Goal: Information Seeking & Learning: Learn about a topic

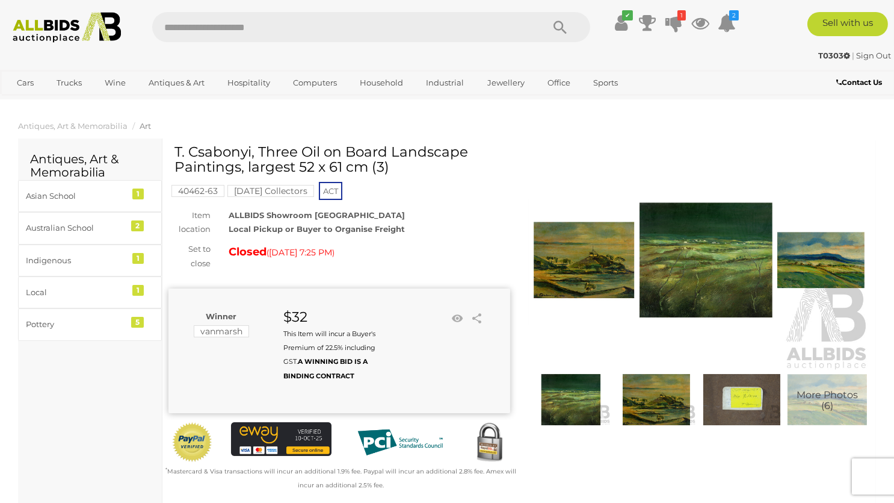
click at [745, 401] on img at bounding box center [741, 399] width 79 height 51
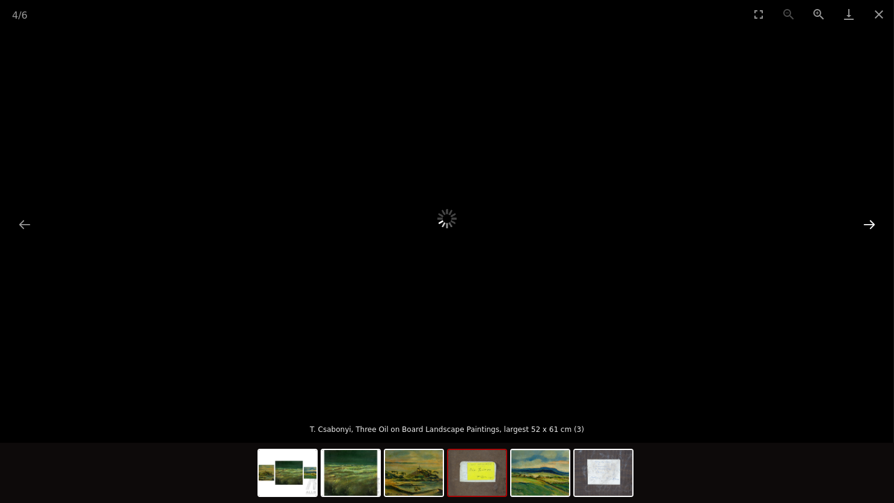
click at [872, 227] on button "Next slide" at bounding box center [869, 223] width 25 height 23
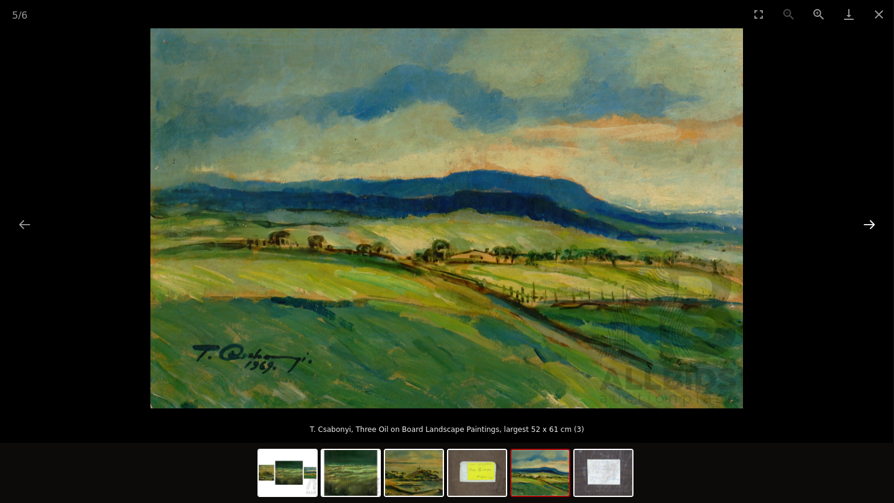
click at [872, 227] on button "Next slide" at bounding box center [869, 223] width 25 height 23
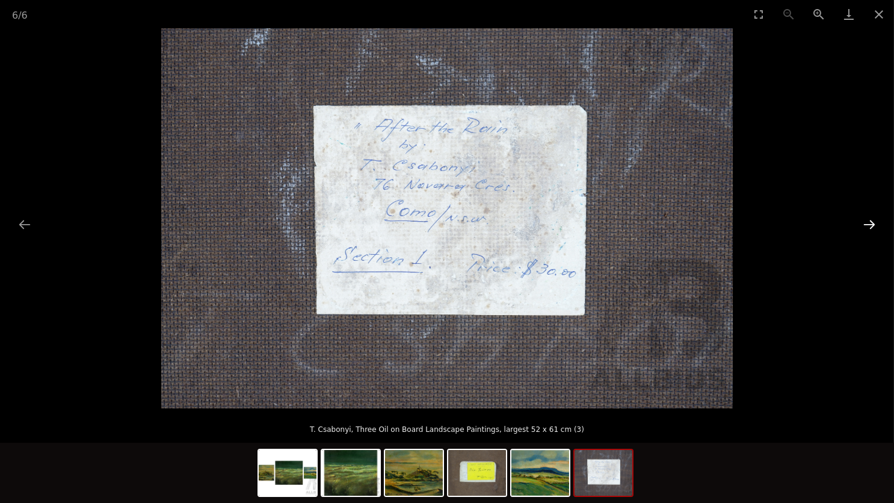
click at [872, 227] on button "Next slide" at bounding box center [869, 223] width 25 height 23
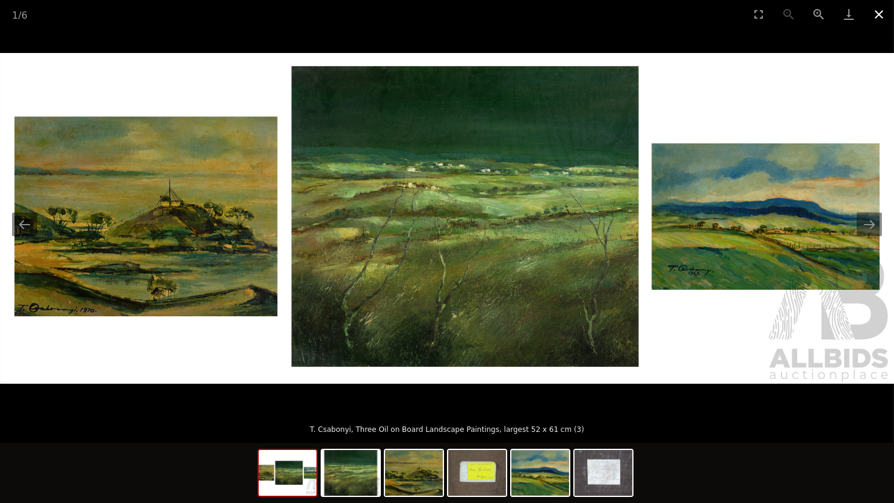
click at [882, 23] on button "Close gallery" at bounding box center [879, 14] width 30 height 28
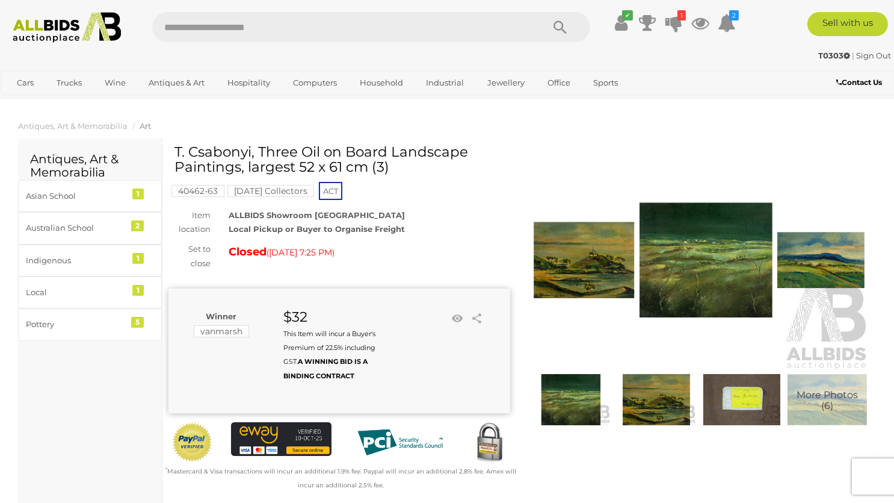
click at [751, 404] on img at bounding box center [741, 399] width 79 height 51
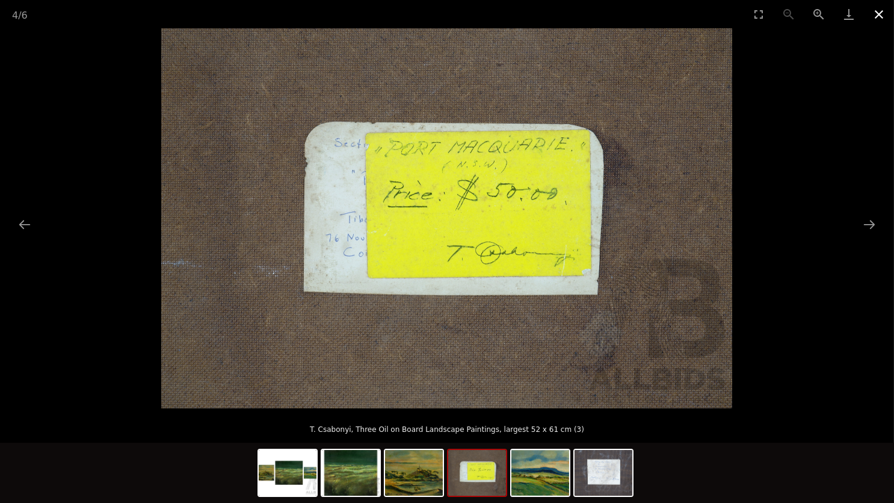
click at [879, 13] on button "Close gallery" at bounding box center [879, 14] width 30 height 28
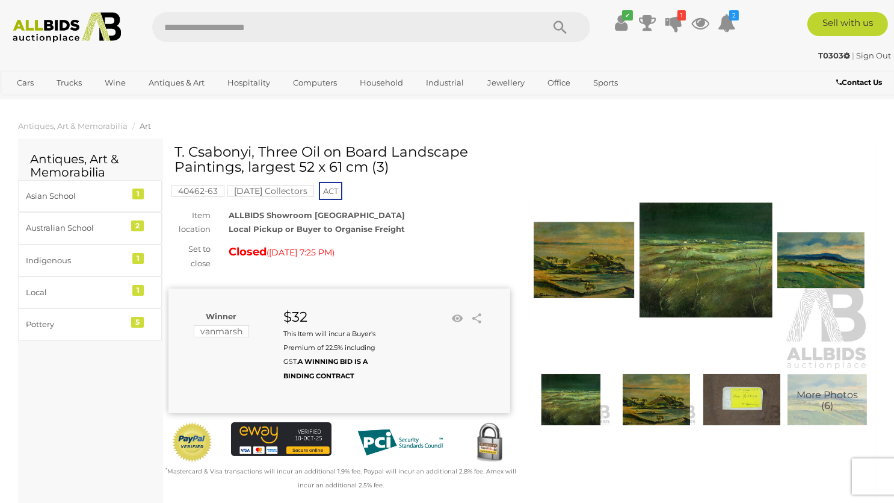
click at [587, 410] on img at bounding box center [571, 399] width 79 height 51
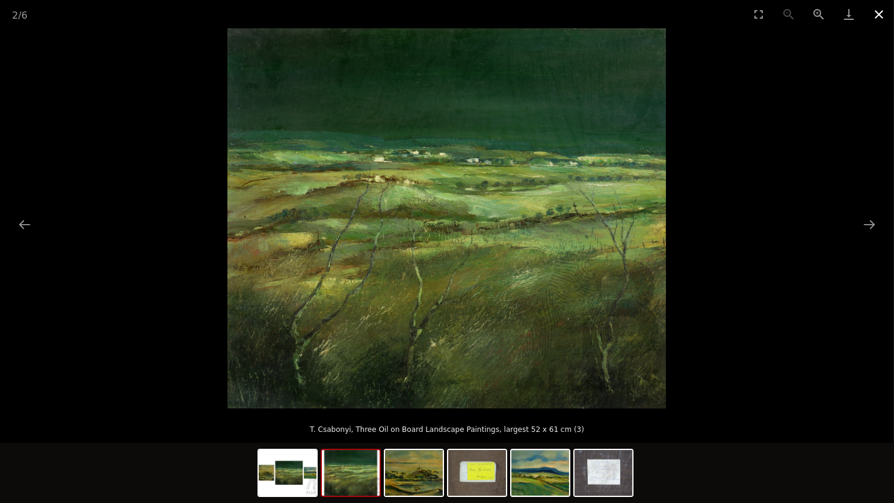
click at [882, 21] on button "Close gallery" at bounding box center [879, 14] width 30 height 28
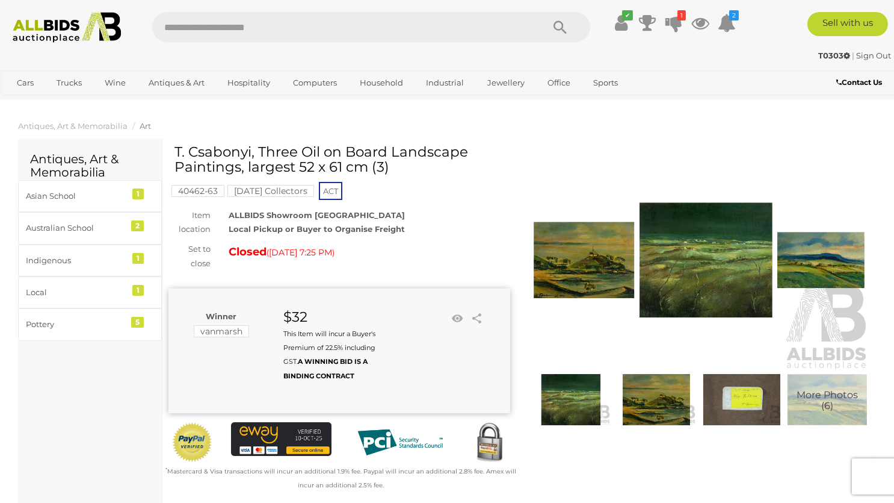
click at [826, 267] on img at bounding box center [699, 260] width 342 height 220
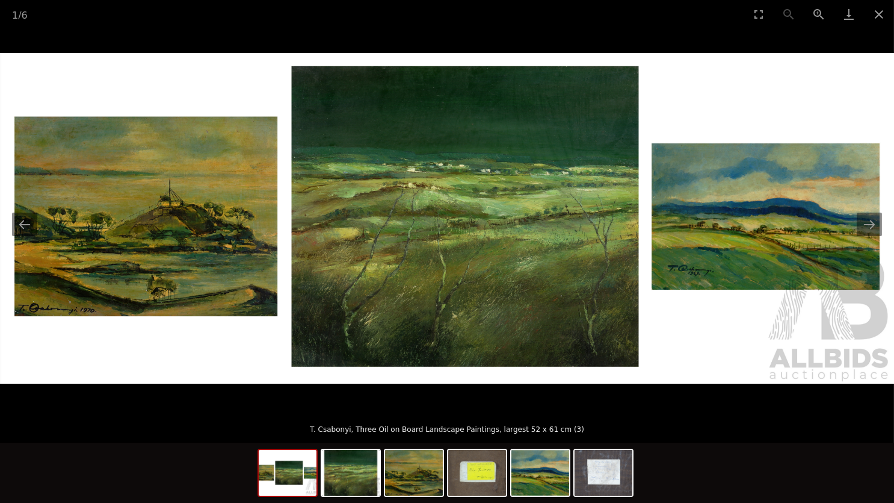
click at [108, 262] on img at bounding box center [447, 218] width 894 height 330
click at [876, 15] on button "Close gallery" at bounding box center [879, 14] width 30 height 28
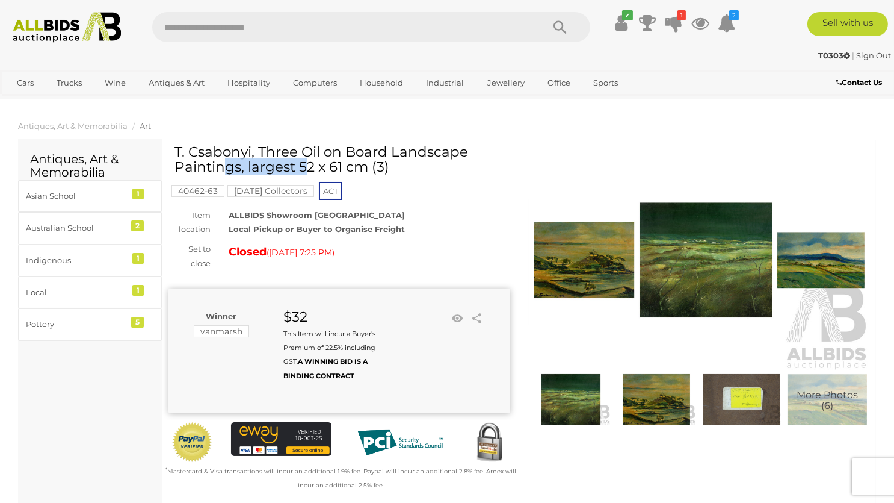
drag, startPoint x: 257, startPoint y: 152, endPoint x: 178, endPoint y: 145, distance: 79.1
click at [178, 145] on h1 "T. Csabonyi, Three Oil on Board Landscape Paintings, largest 52 x 61 cm (3)" at bounding box center [341, 159] width 333 height 31
copy h1 "T. Csabonyi,"
click at [454, 214] on div "ALLBIDS Showroom Fyshwick Local Pickup or Buyer to Organise Freight" at bounding box center [370, 222] width 300 height 28
click at [724, 270] on img at bounding box center [699, 260] width 342 height 220
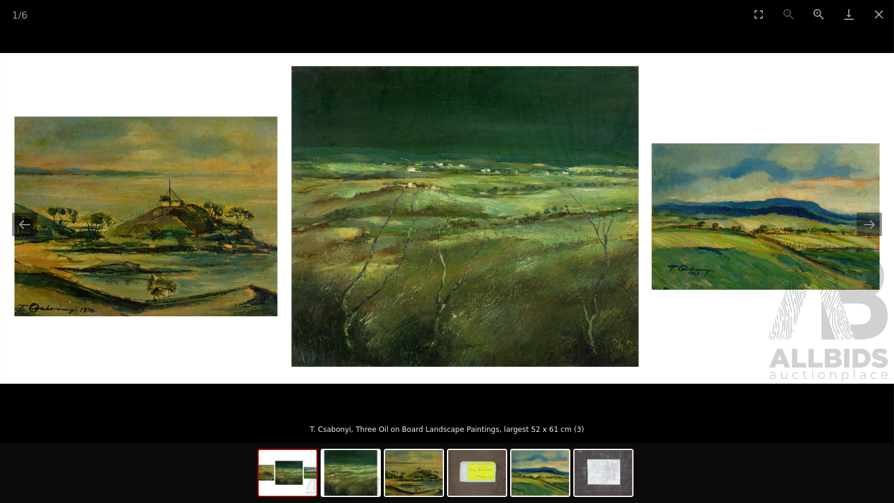
click at [512, 233] on img at bounding box center [447, 218] width 894 height 330
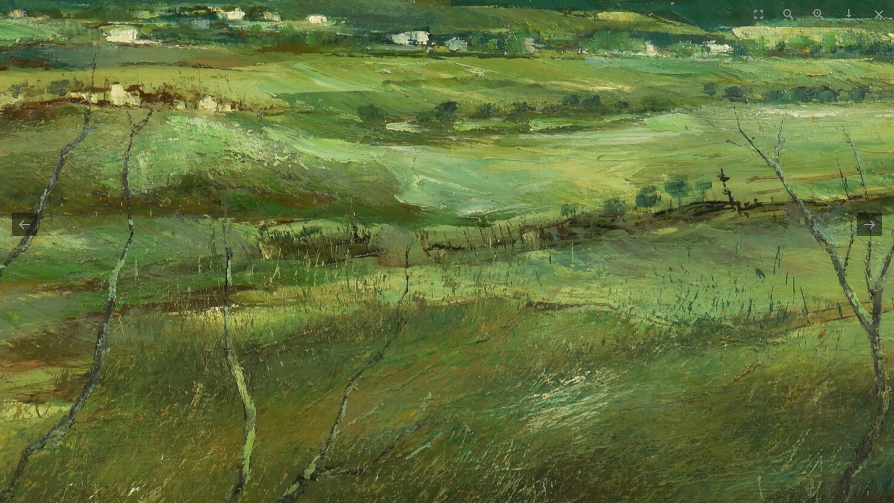
click at [590, 317] on img at bounding box center [260, 224] width 3471 height 1282
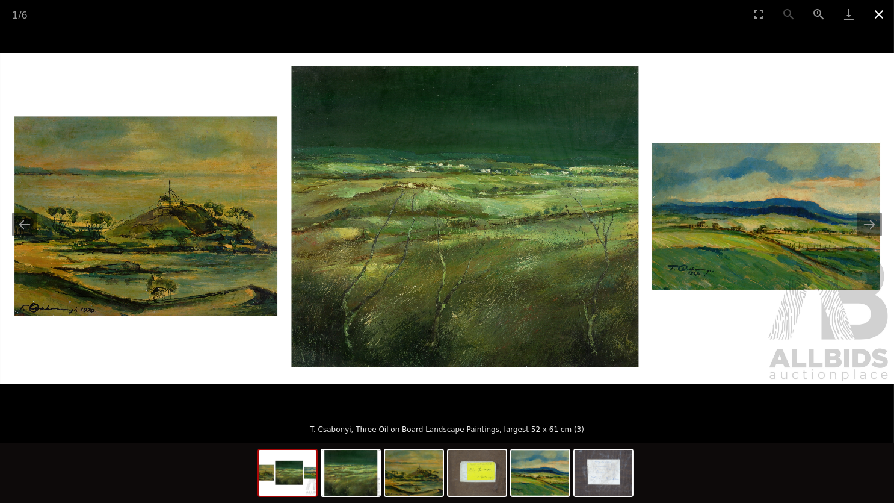
click at [888, 17] on button "Close gallery" at bounding box center [879, 14] width 30 height 28
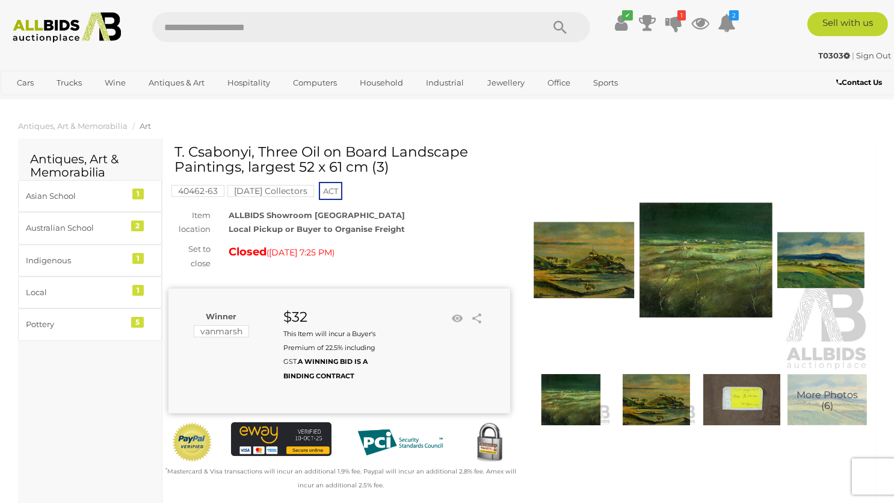
click at [666, 405] on img at bounding box center [656, 399] width 79 height 51
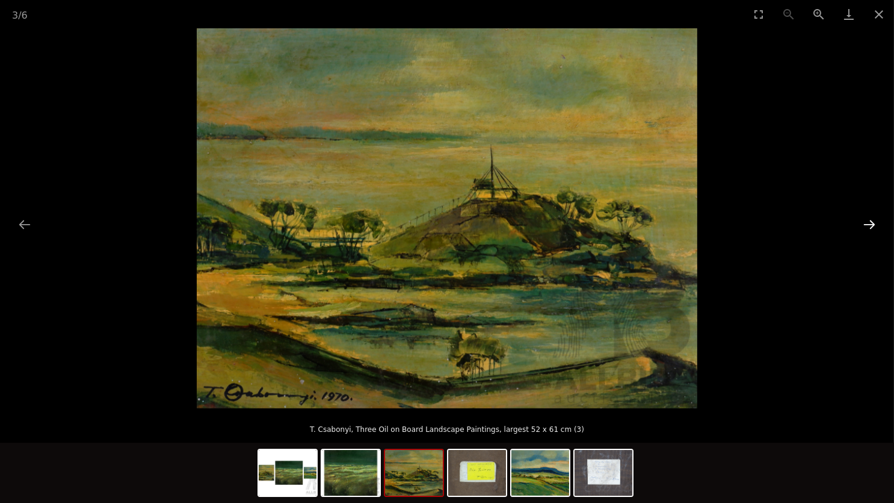
click at [878, 225] on button "Next slide" at bounding box center [869, 223] width 25 height 23
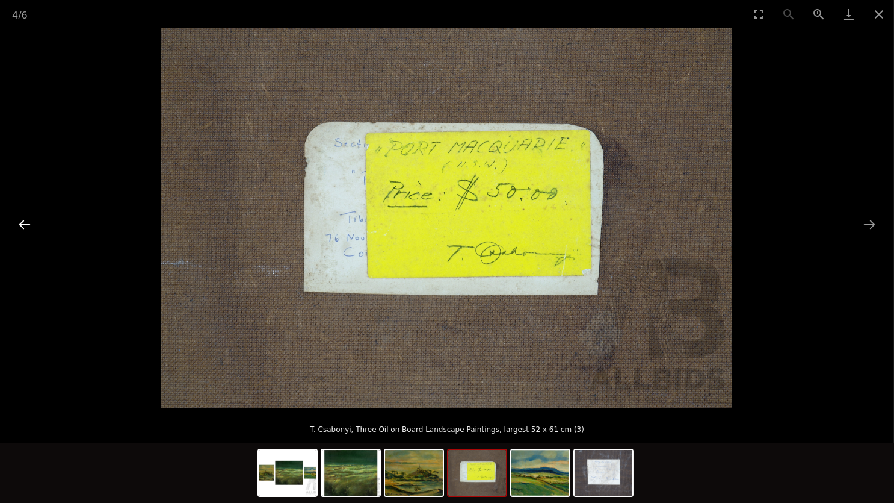
click at [14, 220] on button "Previous slide" at bounding box center [24, 223] width 25 height 23
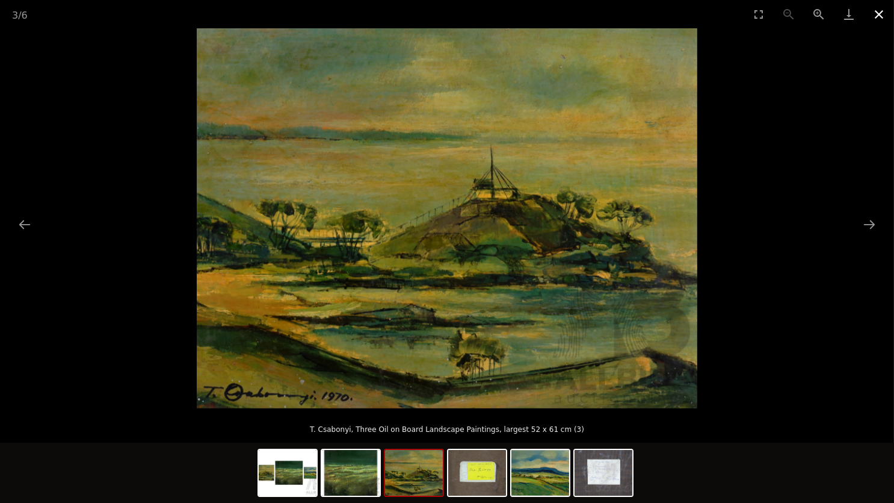
click at [879, 13] on button "Close gallery" at bounding box center [879, 14] width 30 height 28
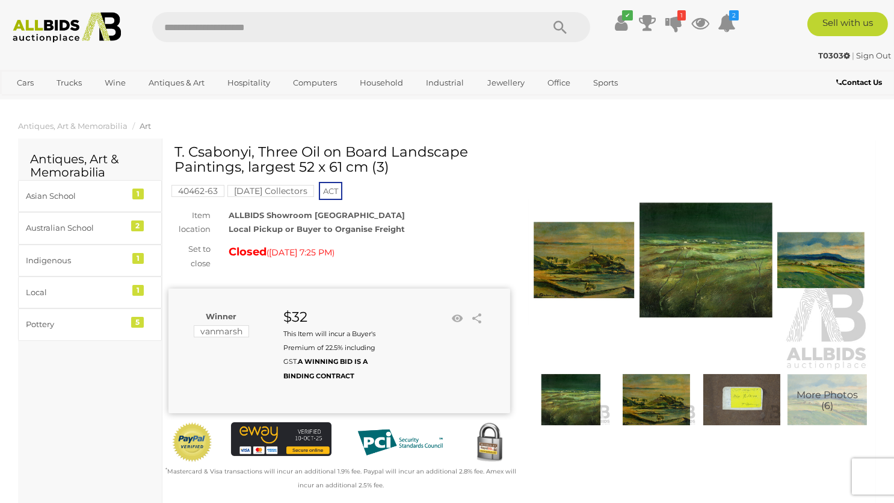
drag, startPoint x: 392, startPoint y: 153, endPoint x: 239, endPoint y: 171, distance: 154.6
click at [239, 171] on h1 "T. Csabonyi, Three Oil on Board Landscape Paintings, largest 52 x 61 cm (3)" at bounding box center [341, 159] width 333 height 31
copy h1 "Landscape Paintings"
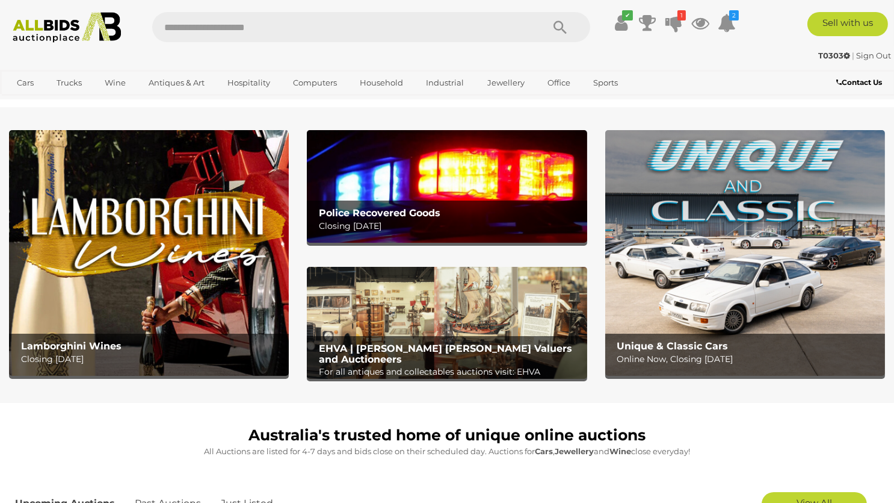
click at [311, 22] on input "text" at bounding box center [341, 27] width 379 height 30
